Goal: Task Accomplishment & Management: Manage account settings

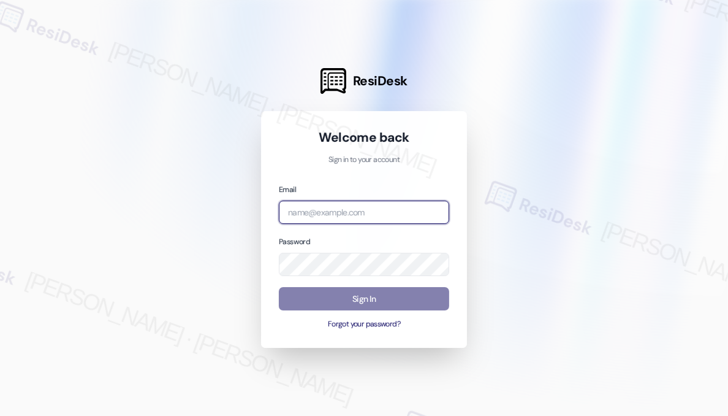
click at [354, 211] on input "email" at bounding box center [364, 212] width 170 height 24
type input "automated-surveys-americas_rental_managers-[PERSON_NAME].[PERSON_NAME].[PERSON_…"
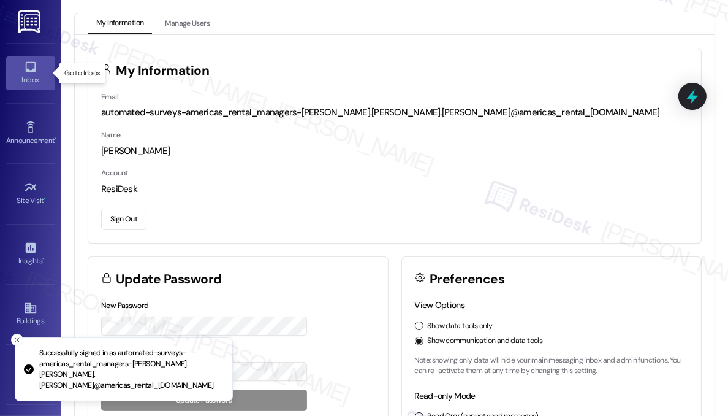
click at [30, 79] on div "Inbox" at bounding box center [30, 80] width 61 height 12
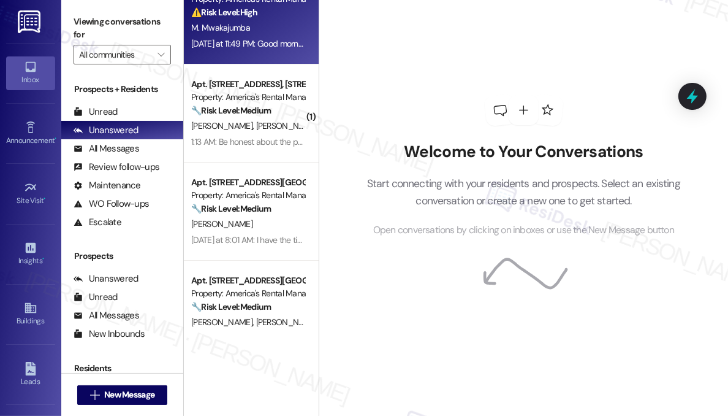
scroll to position [162, 0]
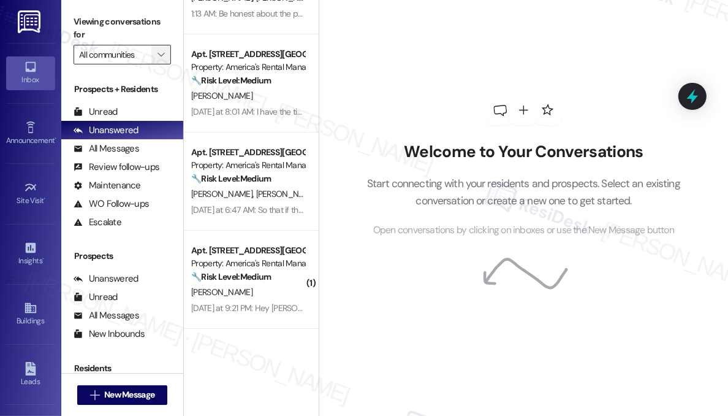
click at [156, 58] on span "" at bounding box center [161, 55] width 12 height 20
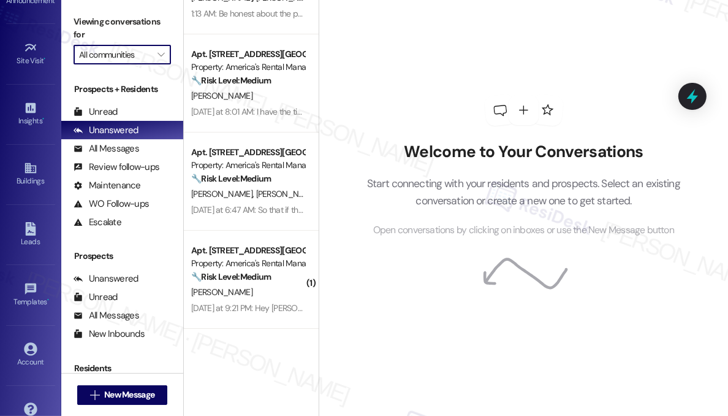
scroll to position [167, 0]
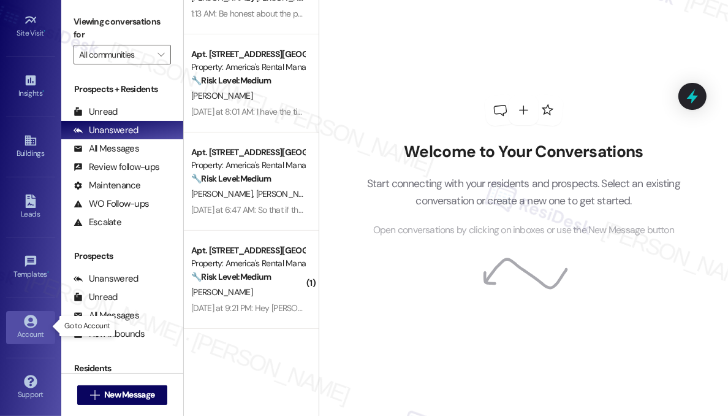
click at [23, 335] on div "Account" at bounding box center [30, 334] width 61 height 12
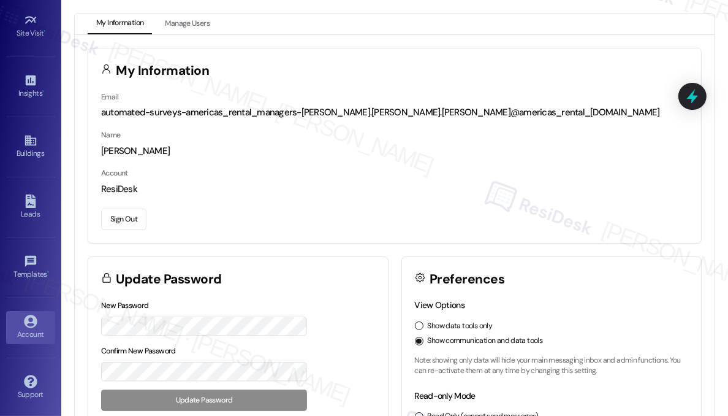
click at [135, 216] on button "Sign Out" at bounding box center [123, 218] width 45 height 21
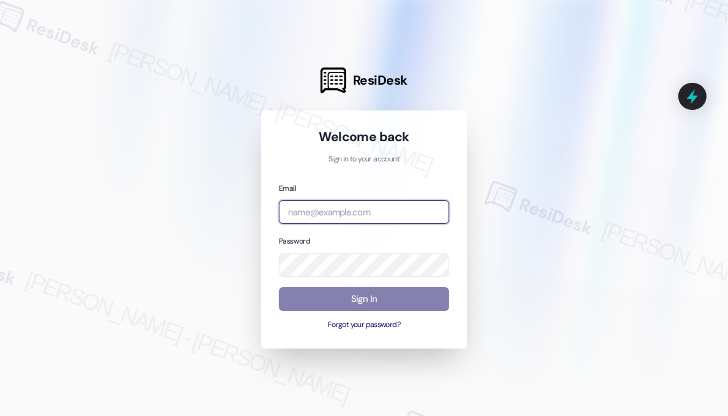
click at [332, 213] on input "email" at bounding box center [364, 212] width 170 height 24
type input "automated-surveys-american_landmark-[PERSON_NAME].[PERSON_NAME].[PERSON_NAME]@a…"
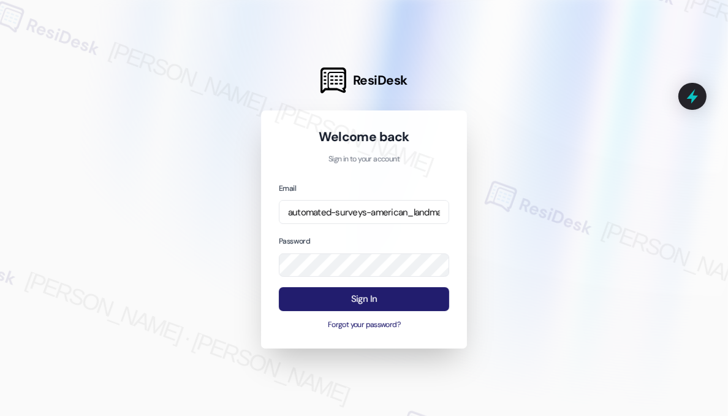
click at [357, 300] on button "Sign In" at bounding box center [364, 299] width 170 height 24
click at [347, 295] on button "Sign In" at bounding box center [364, 299] width 170 height 24
click at [365, 297] on button "Sign In" at bounding box center [364, 299] width 170 height 24
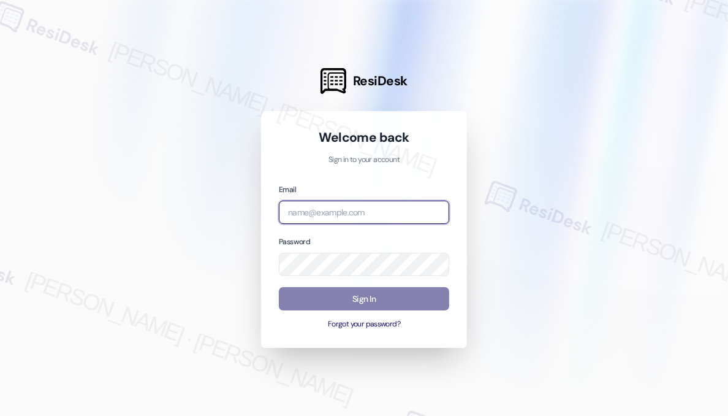
click at [345, 209] on input "email" at bounding box center [364, 212] width 170 height 24
type input "automated-surveys-americas_rental_managers-[PERSON_NAME].[PERSON_NAME].[PERSON_…"
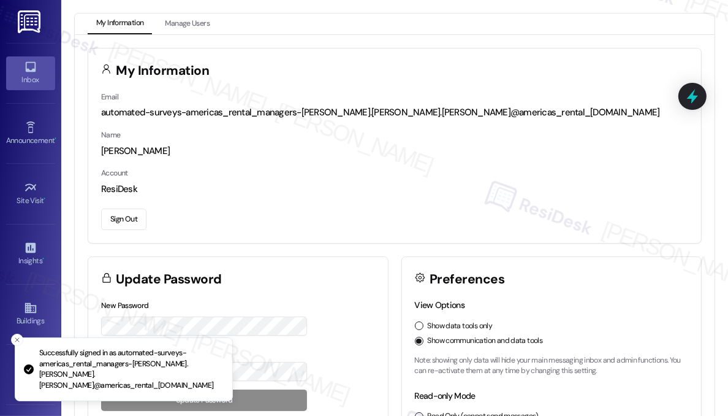
click at [29, 66] on icon at bounding box center [30, 66] width 13 height 13
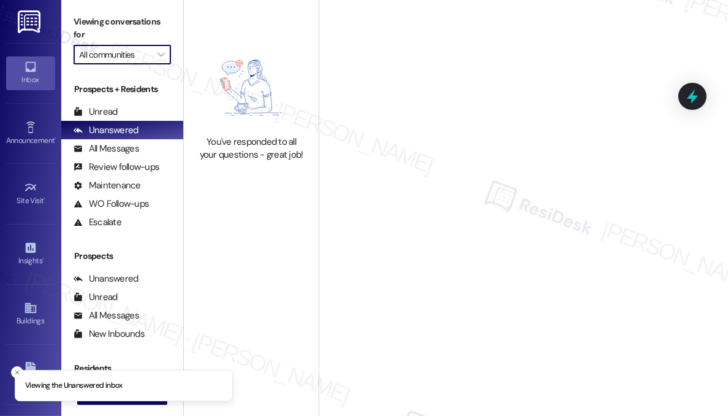
click at [145, 53] on input "All communities" at bounding box center [115, 55] width 72 height 20
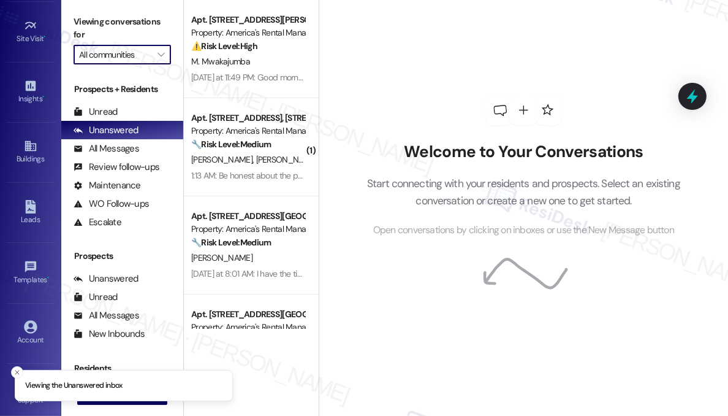
scroll to position [167, 0]
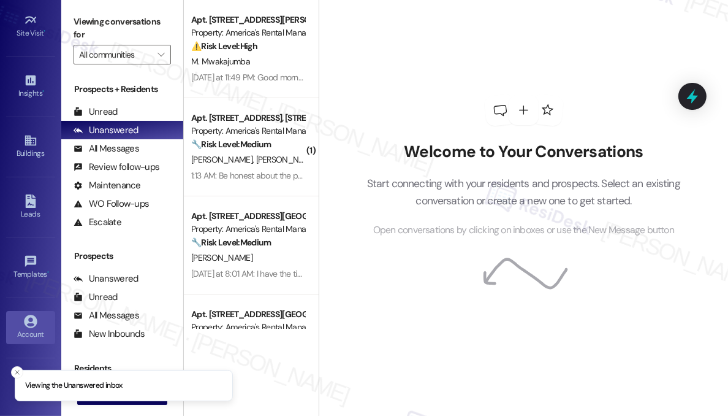
click at [24, 321] on icon at bounding box center [30, 320] width 13 height 13
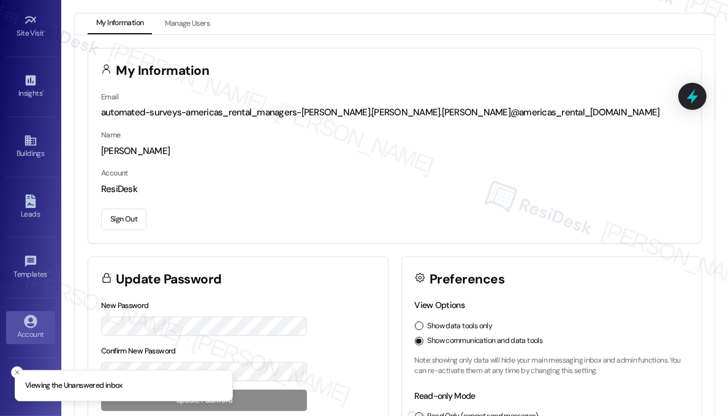
click at [126, 221] on button "Sign Out" at bounding box center [123, 218] width 45 height 21
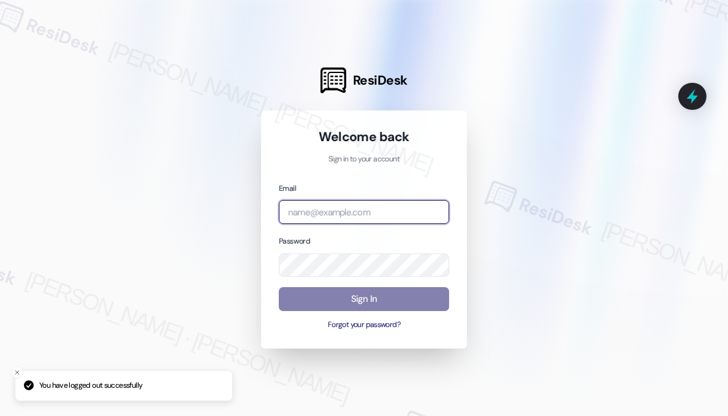
click at [337, 214] on input "email" at bounding box center [364, 212] width 170 height 24
type input "automated-surveys-american_landmark-[PERSON_NAME].[PERSON_NAME].[PERSON_NAME]@a…"
